Goal: Task Accomplishment & Management: Manage account settings

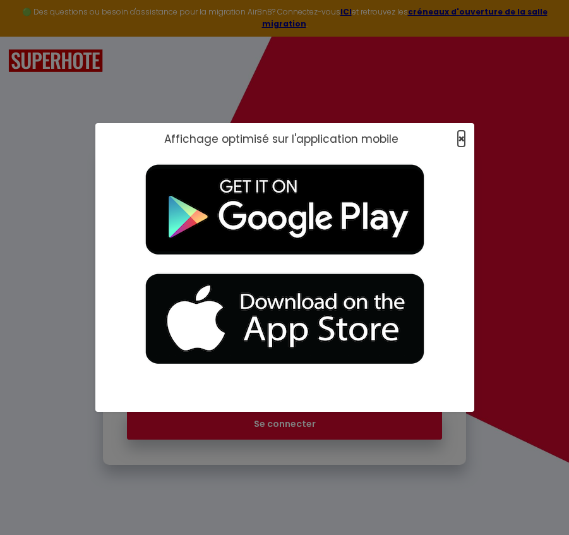
click at [462, 140] on span "×" at bounding box center [461, 139] width 7 height 16
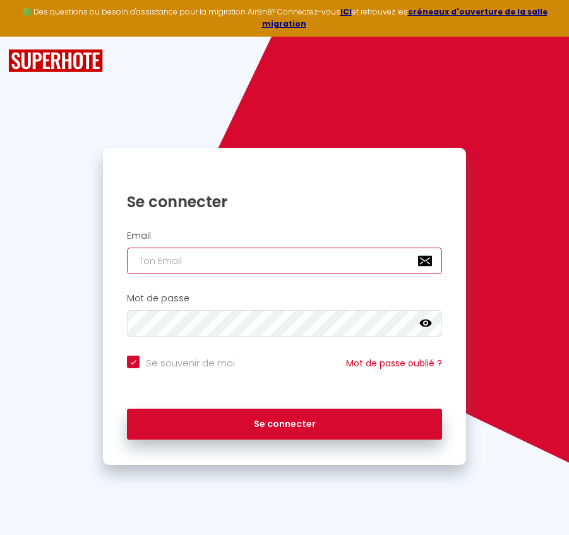
click at [266, 247] on input "email" at bounding box center [284, 260] width 314 height 27
click at [229, 248] on input "email" at bounding box center [284, 260] width 314 height 27
paste input "[PERSON_NAME][EMAIL_ADDRESS][PERSON_NAME][DOMAIN_NAME]"
type input "[PERSON_NAME][EMAIL_ADDRESS][PERSON_NAME][DOMAIN_NAME]"
checkbox input "true"
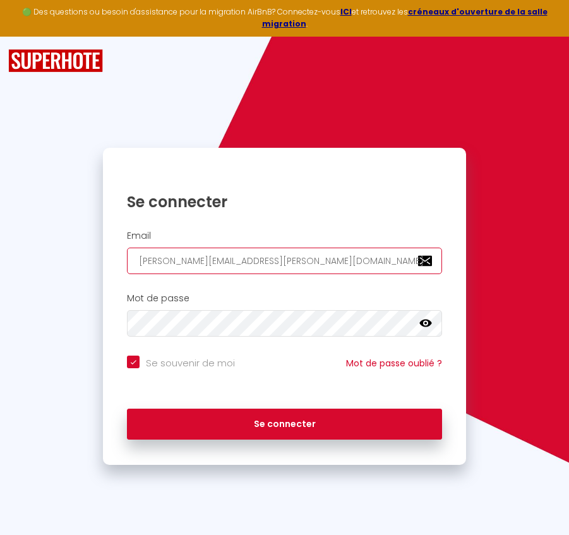
type input "[PERSON_NAME][EMAIL_ADDRESS][PERSON_NAME][DOMAIN_NAME]"
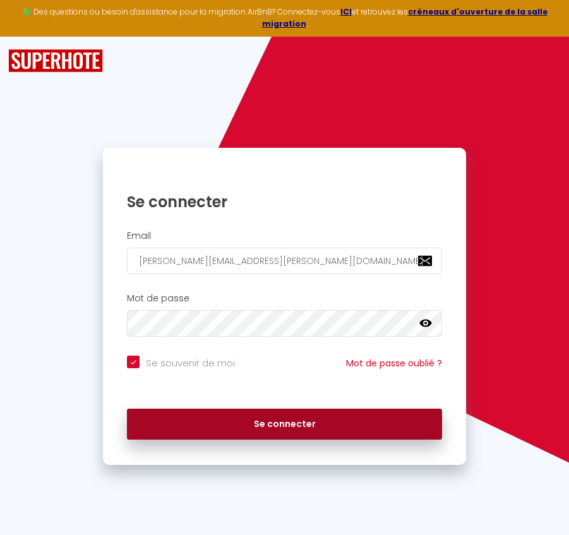
click at [337, 419] on button "Se connecter" at bounding box center [284, 424] width 314 height 32
checkbox input "true"
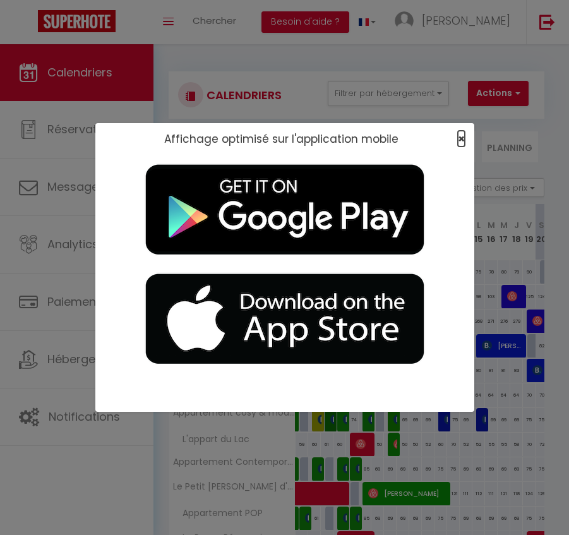
click at [458, 136] on span "×" at bounding box center [461, 139] width 7 height 16
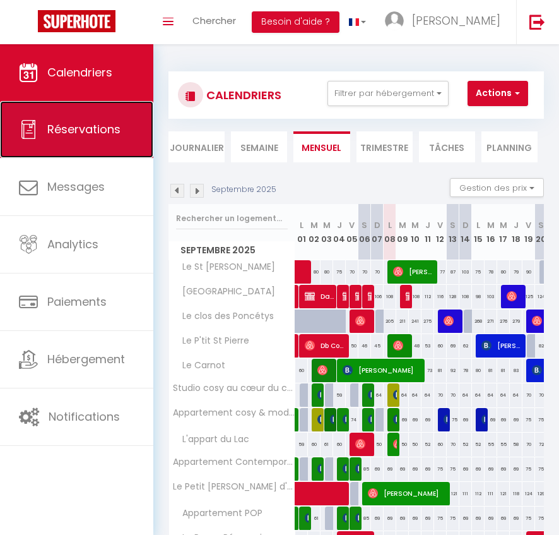
click at [124, 131] on link "Réservations" at bounding box center [76, 129] width 153 height 57
select select "not_cancelled"
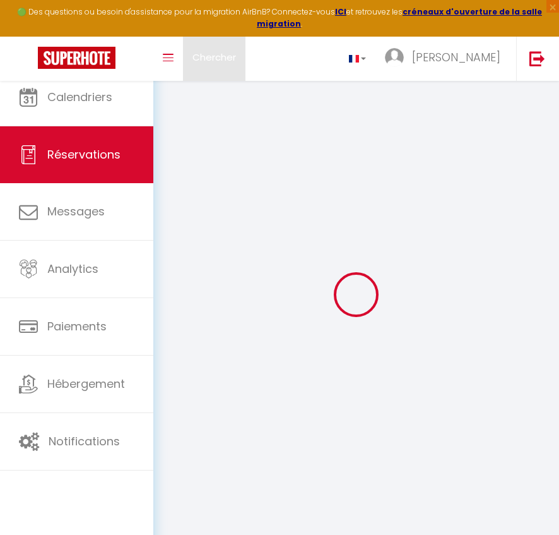
click at [239, 37] on link "Chercher" at bounding box center [214, 59] width 63 height 44
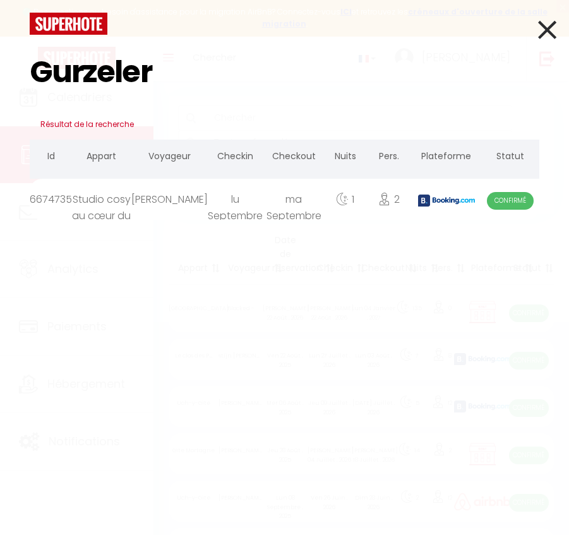
type input "Gurzeler"
click at [113, 210] on div "Studio cosy au cœur du centre ville" at bounding box center [101, 199] width 59 height 41
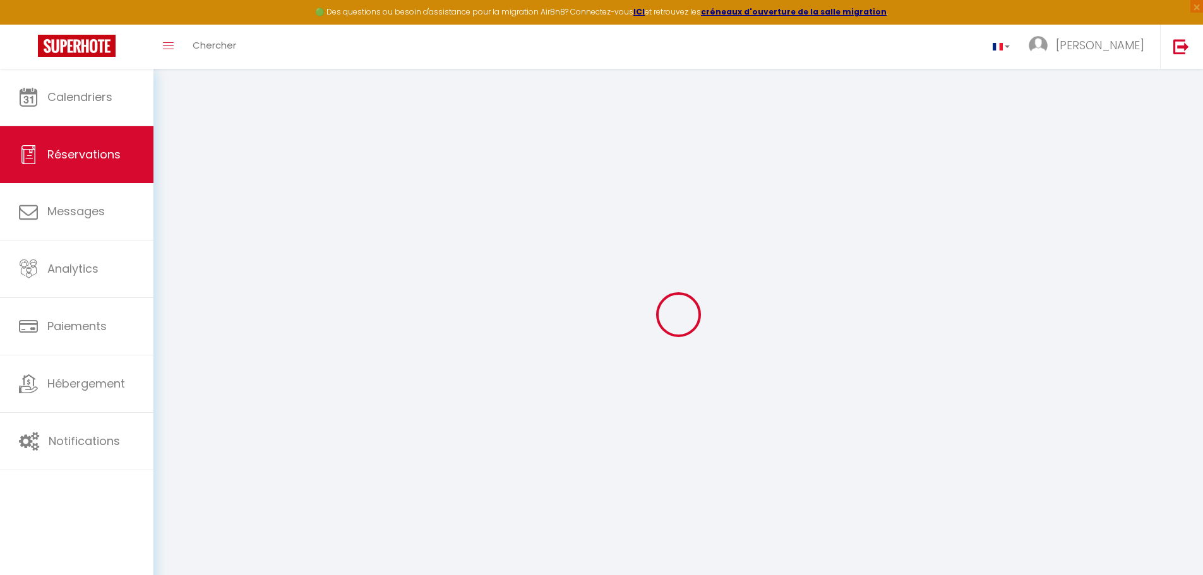
select select
checkbox input "false"
select select
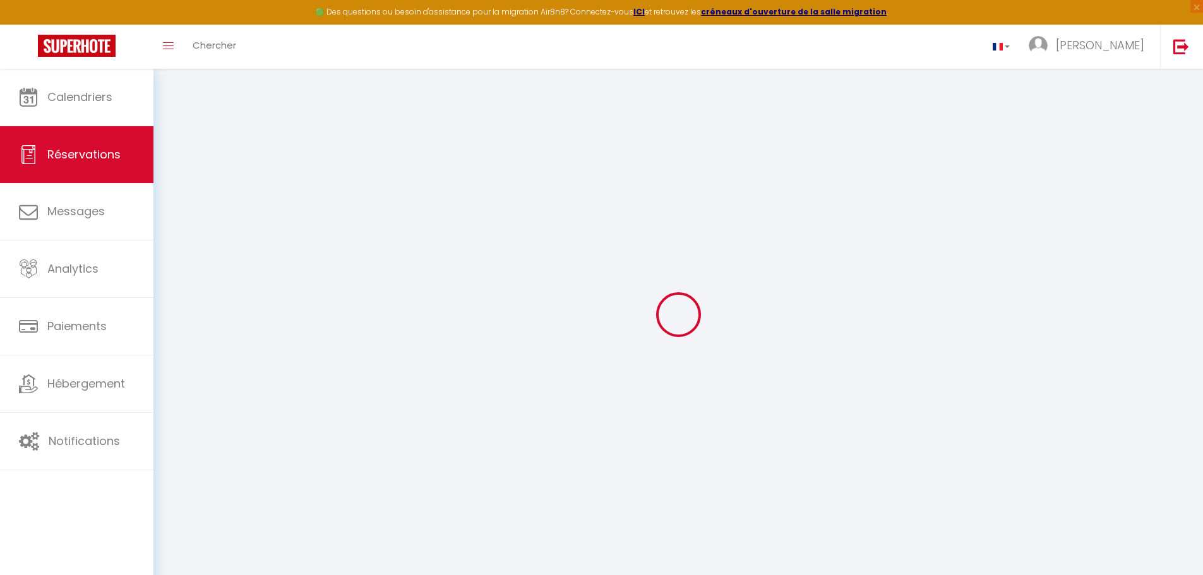
checkbox input "false"
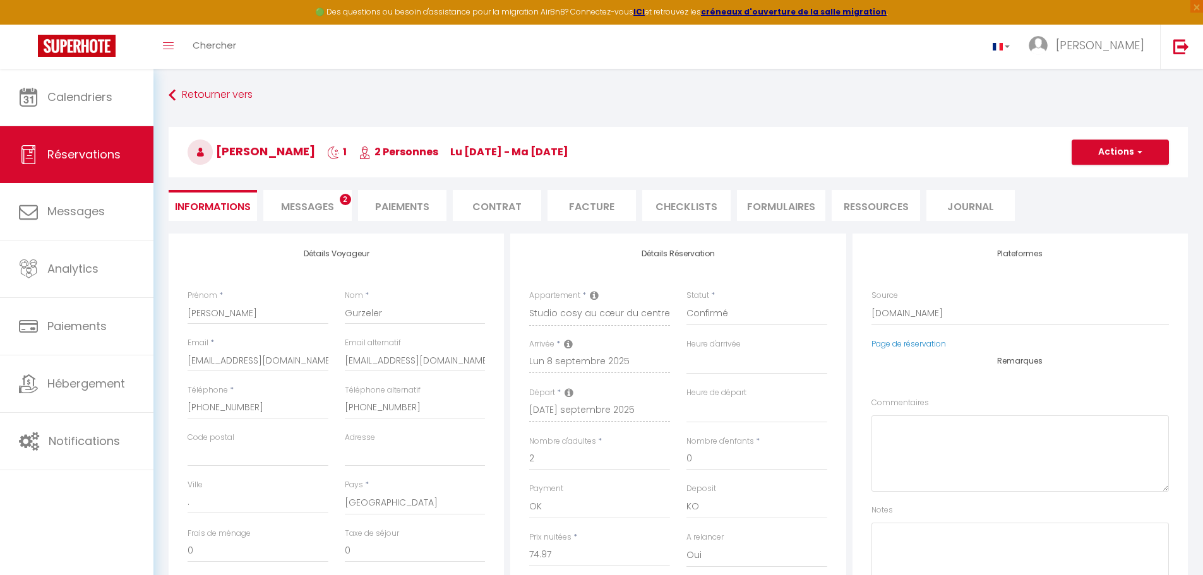
select select
checkbox input "false"
type textarea "** THIS RESERVATION HAS BEEN PRE-PAID ** BOOKING NOTE : Payment charge is EUR 1…"
type input "3.41"
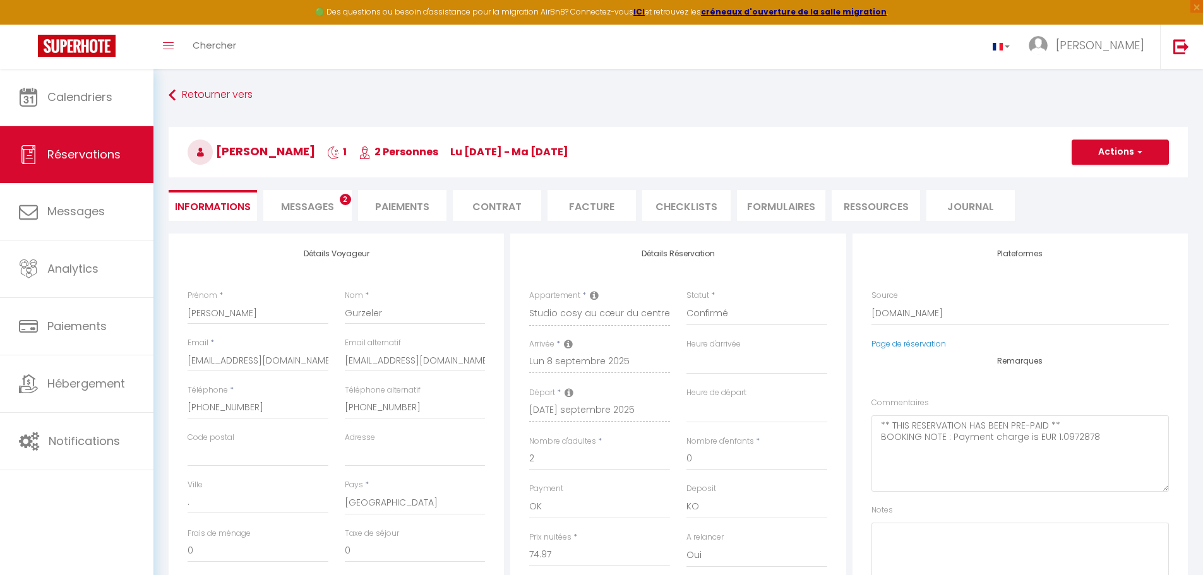
select select
checkbox input "false"
select select "19:00"
select select "09:30"
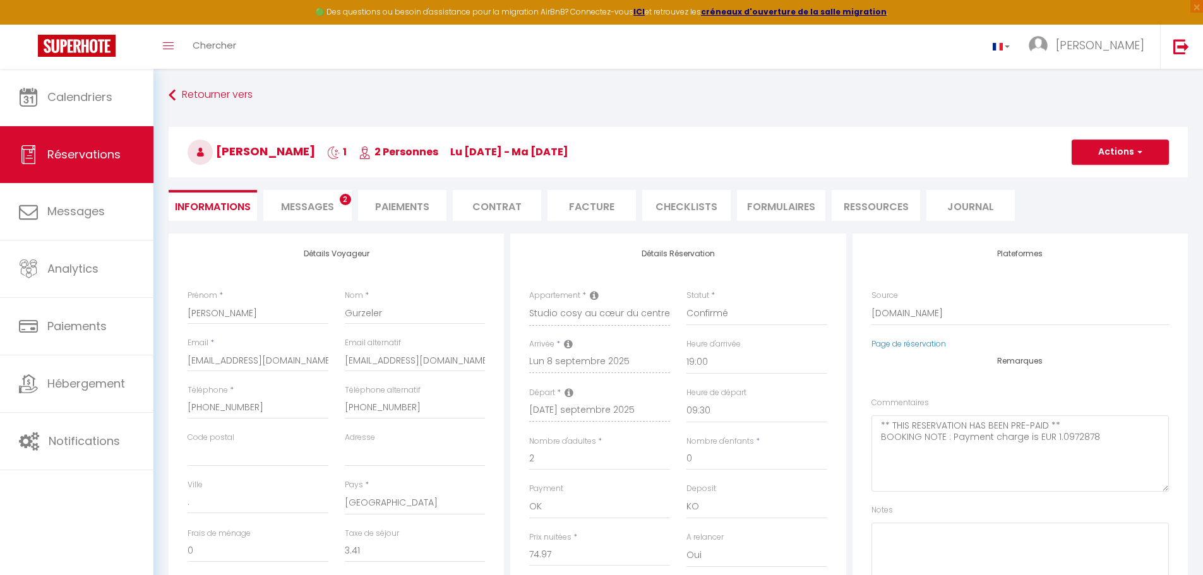
click at [299, 200] on span "Messages" at bounding box center [307, 207] width 53 height 15
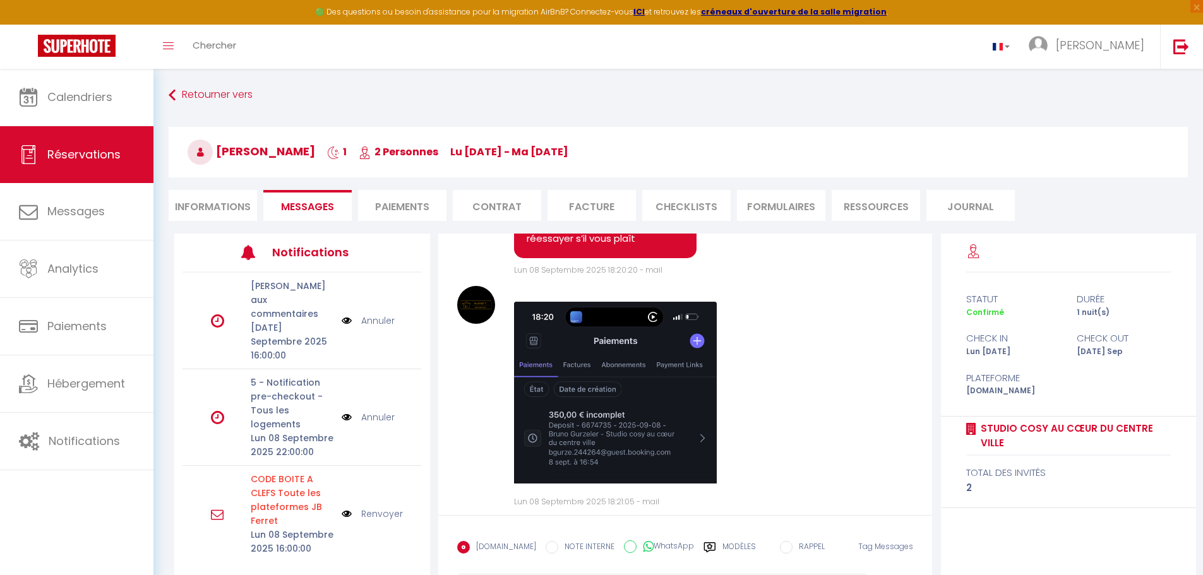
scroll to position [2392, 0]
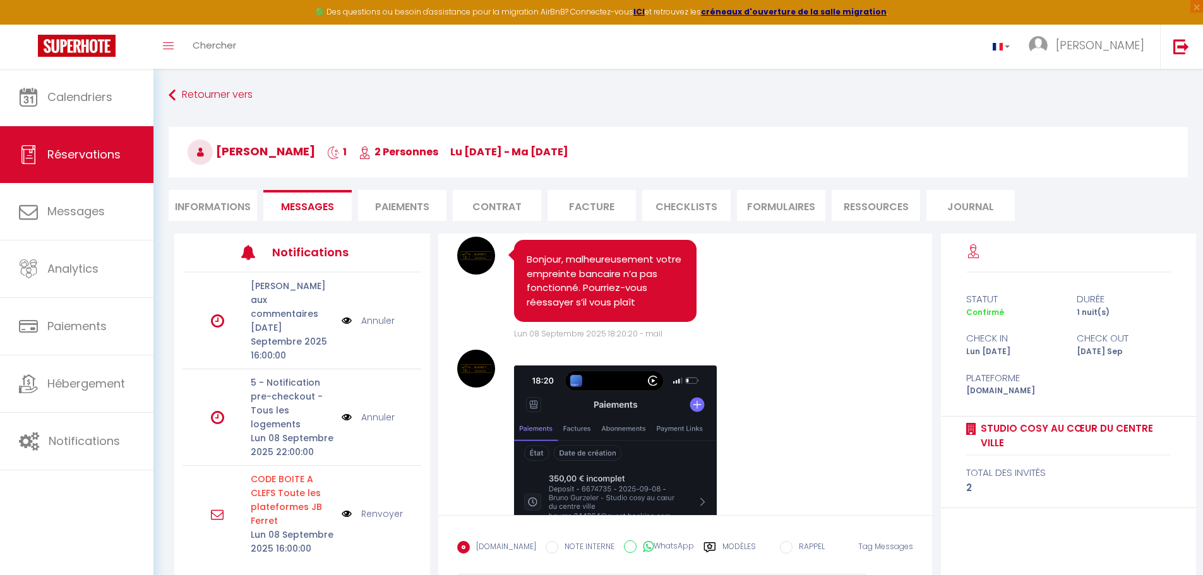
click at [434, 212] on li "Paiements" at bounding box center [402, 205] width 88 height 31
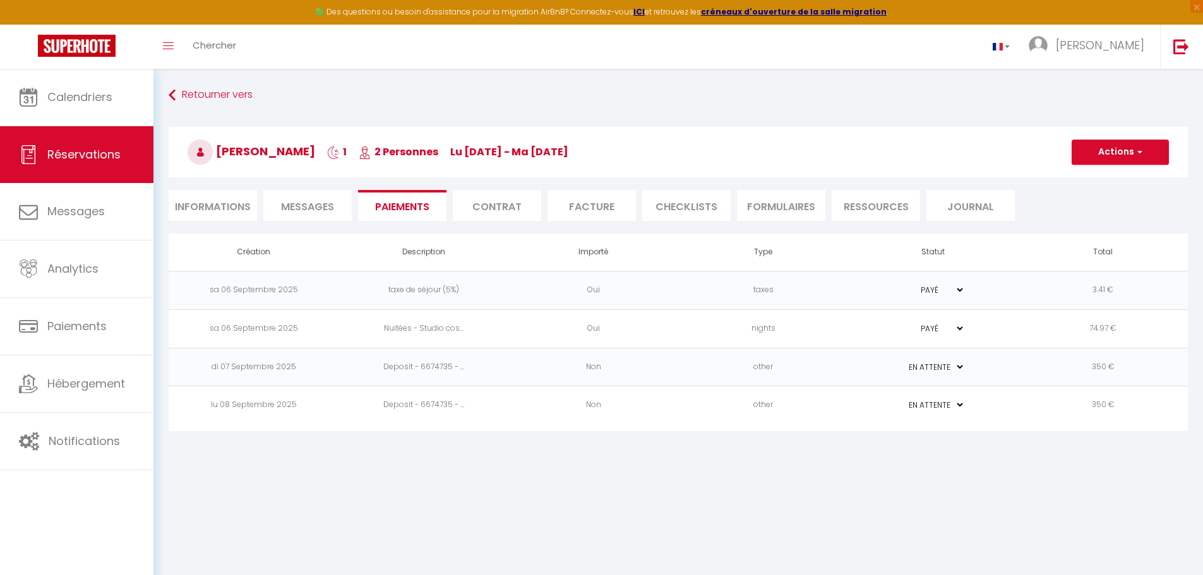
click at [319, 191] on li "Messages" at bounding box center [307, 205] width 88 height 31
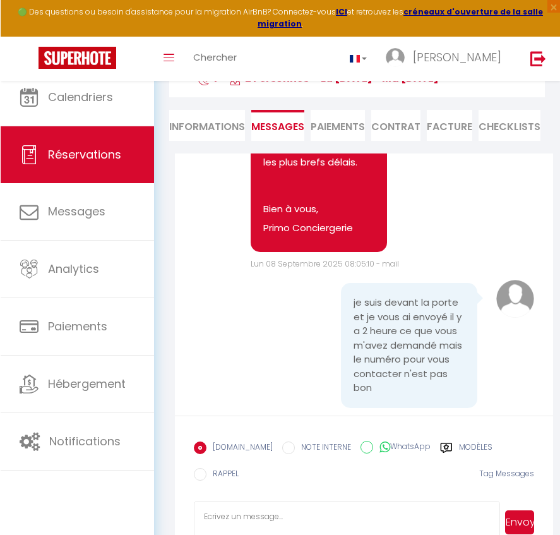
scroll to position [2681, 0]
